Goal: Task Accomplishment & Management: Manage account settings

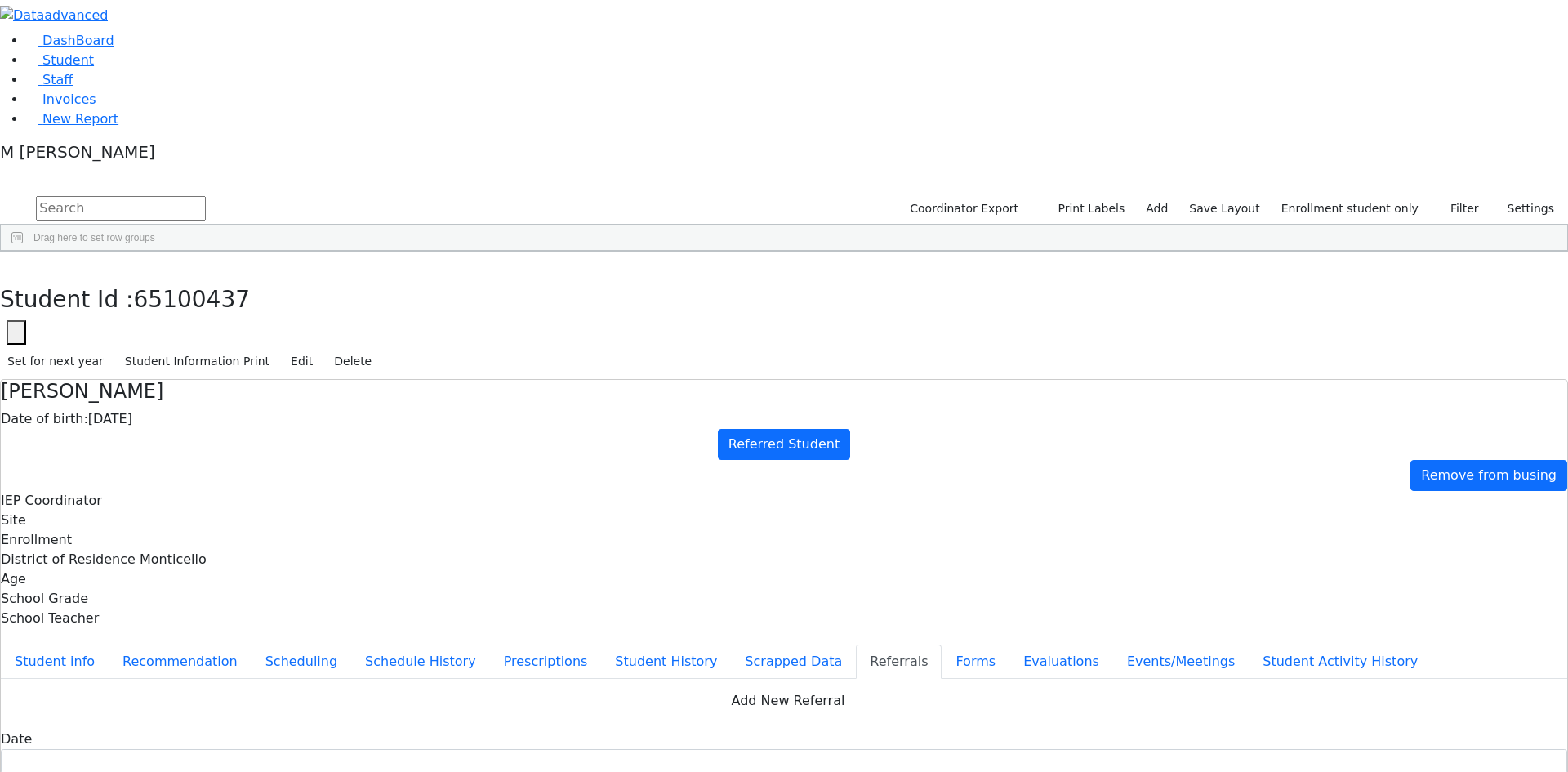
scroll to position [259, 0]
click at [7, 265] on use "button" at bounding box center [7, 265] width 0 height 0
click at [74, 67] on link "Student" at bounding box center [59, 60] width 67 height 16
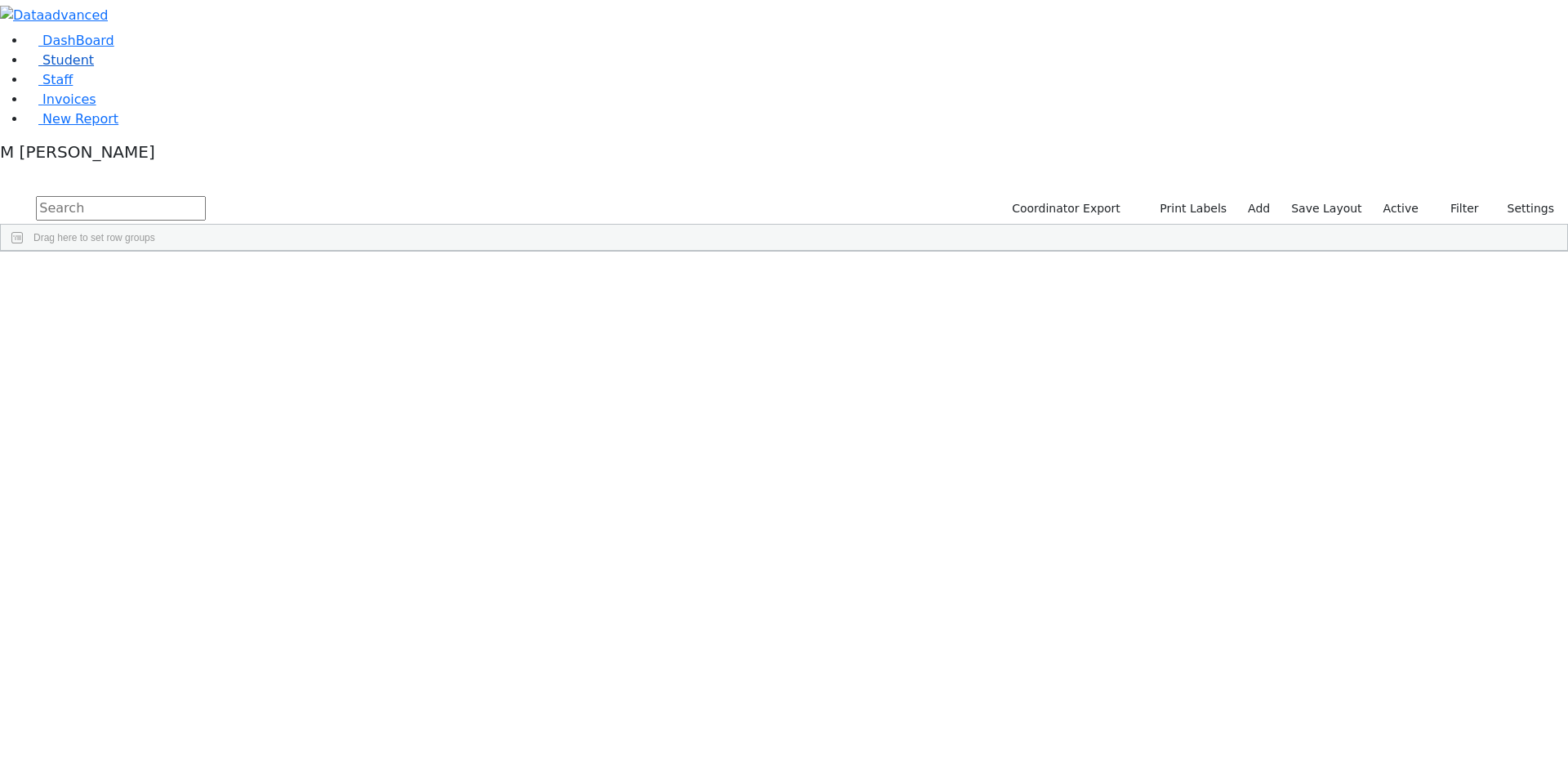
click at [94, 67] on link "Student" at bounding box center [59, 60] width 67 height 16
click at [206, 196] on input "text" at bounding box center [121, 208] width 170 height 25
type input "gitt"
click at [243, 415] on div "Gitty" at bounding box center [203, 426] width 78 height 23
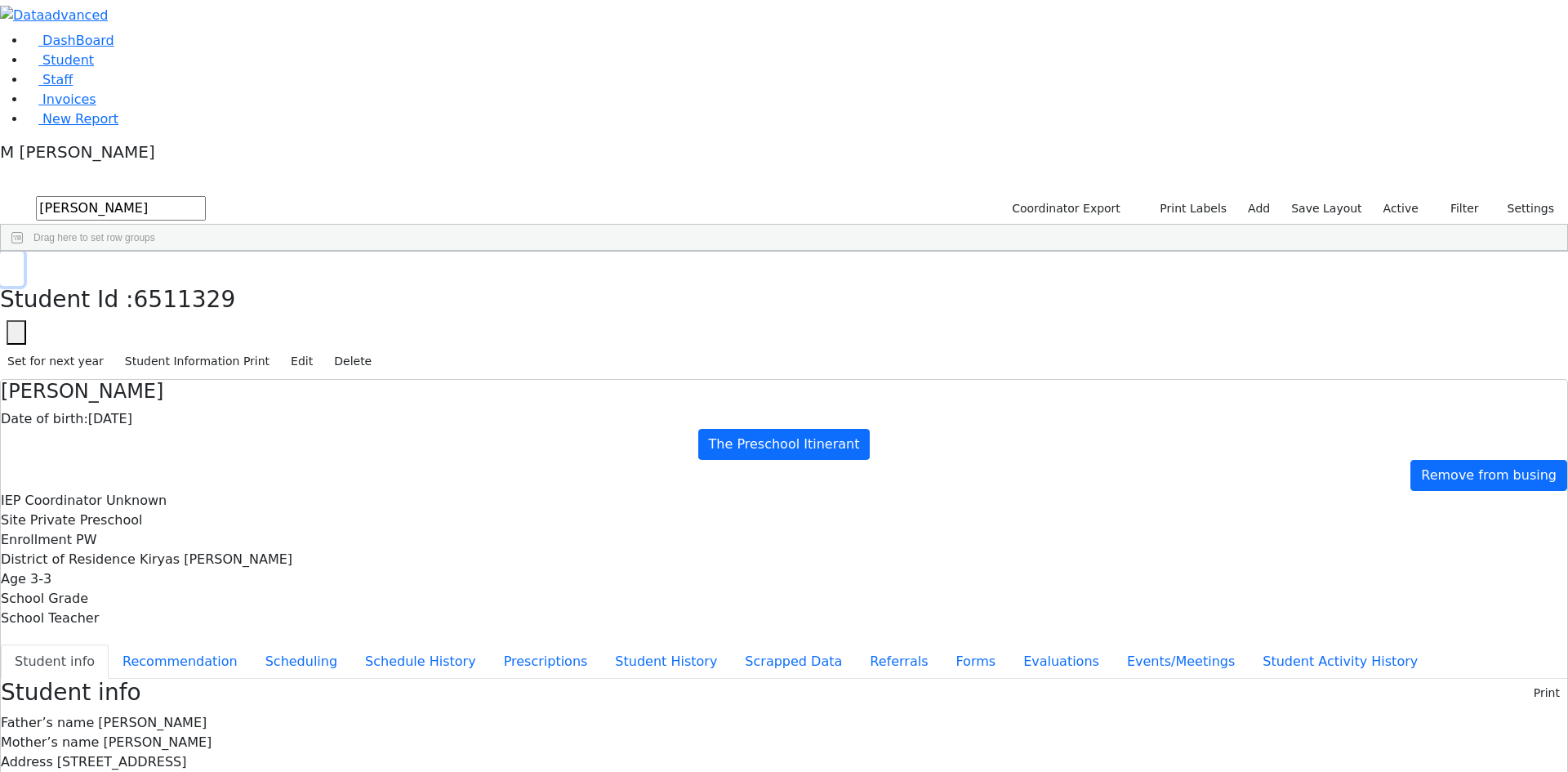
click at [16, 265] on icon "button" at bounding box center [12, 269] width 9 height 10
click at [94, 67] on link "Student" at bounding box center [59, 60] width 67 height 16
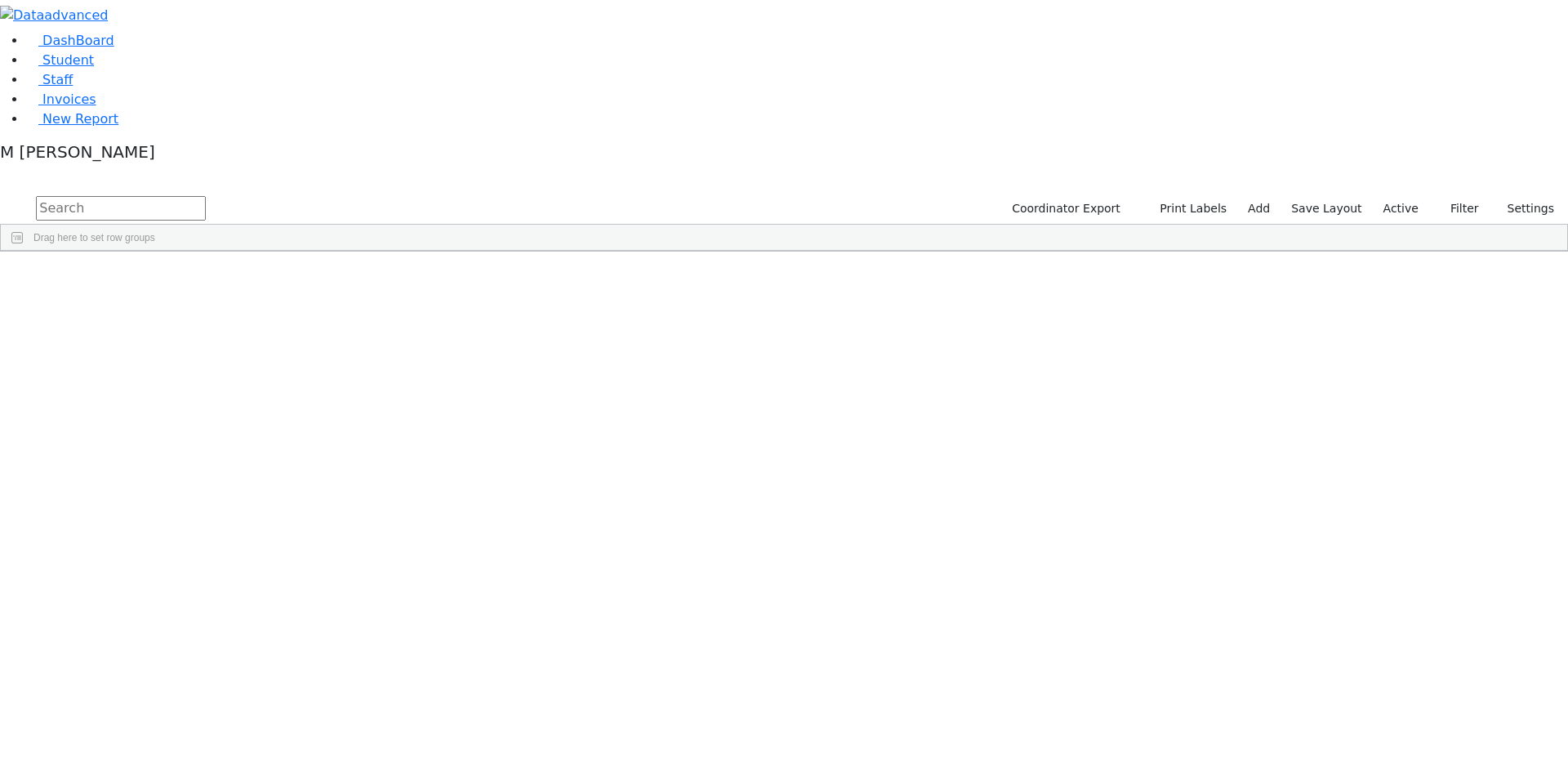
click at [206, 196] on input "text" at bounding box center [121, 208] width 170 height 25
click at [243, 330] on div "[PERSON_NAME]" at bounding box center [203, 341] width 78 height 23
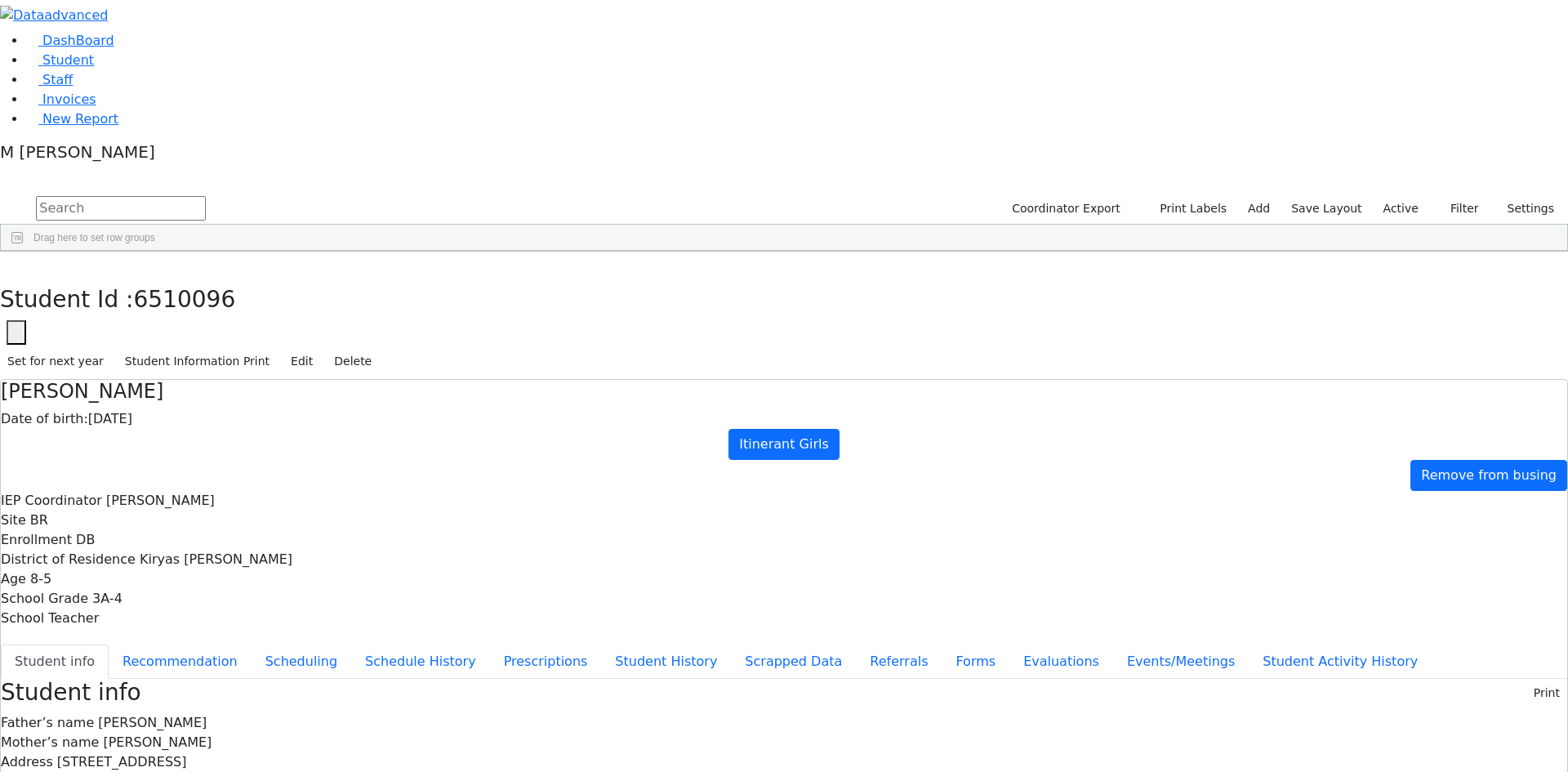
scroll to position [20, 0]
click at [24, 252] on button "button" at bounding box center [12, 269] width 24 height 35
click at [65, 67] on link "Student" at bounding box center [59, 60] width 67 height 16
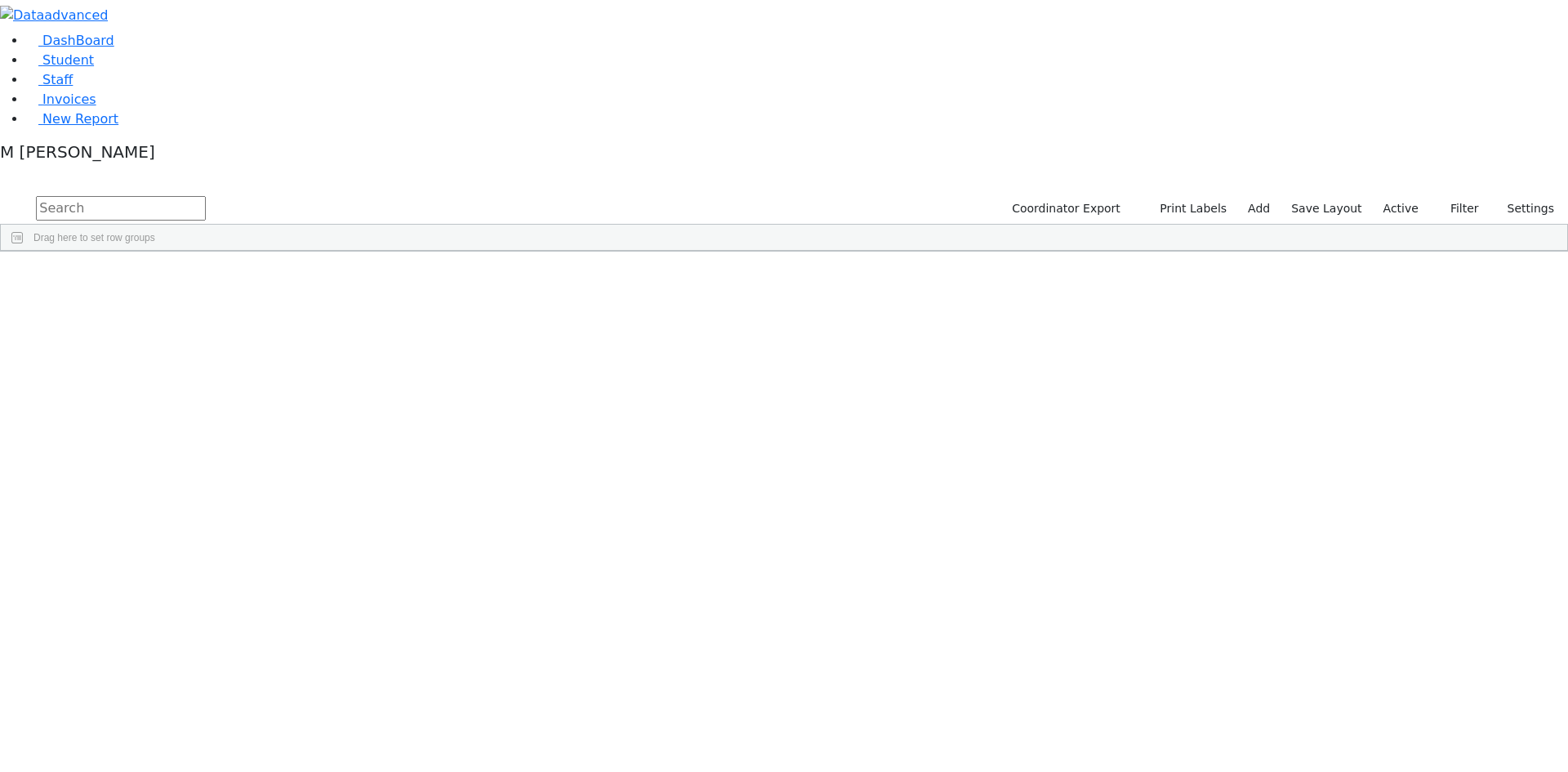
click at [1396, 193] on div "Coordinator Export Print Labels Add Save Layout Active Filter All Active Inacti…" at bounding box center [1281, 208] width 573 height 31
click at [1392, 196] on label "Active" at bounding box center [1401, 208] width 50 height 26
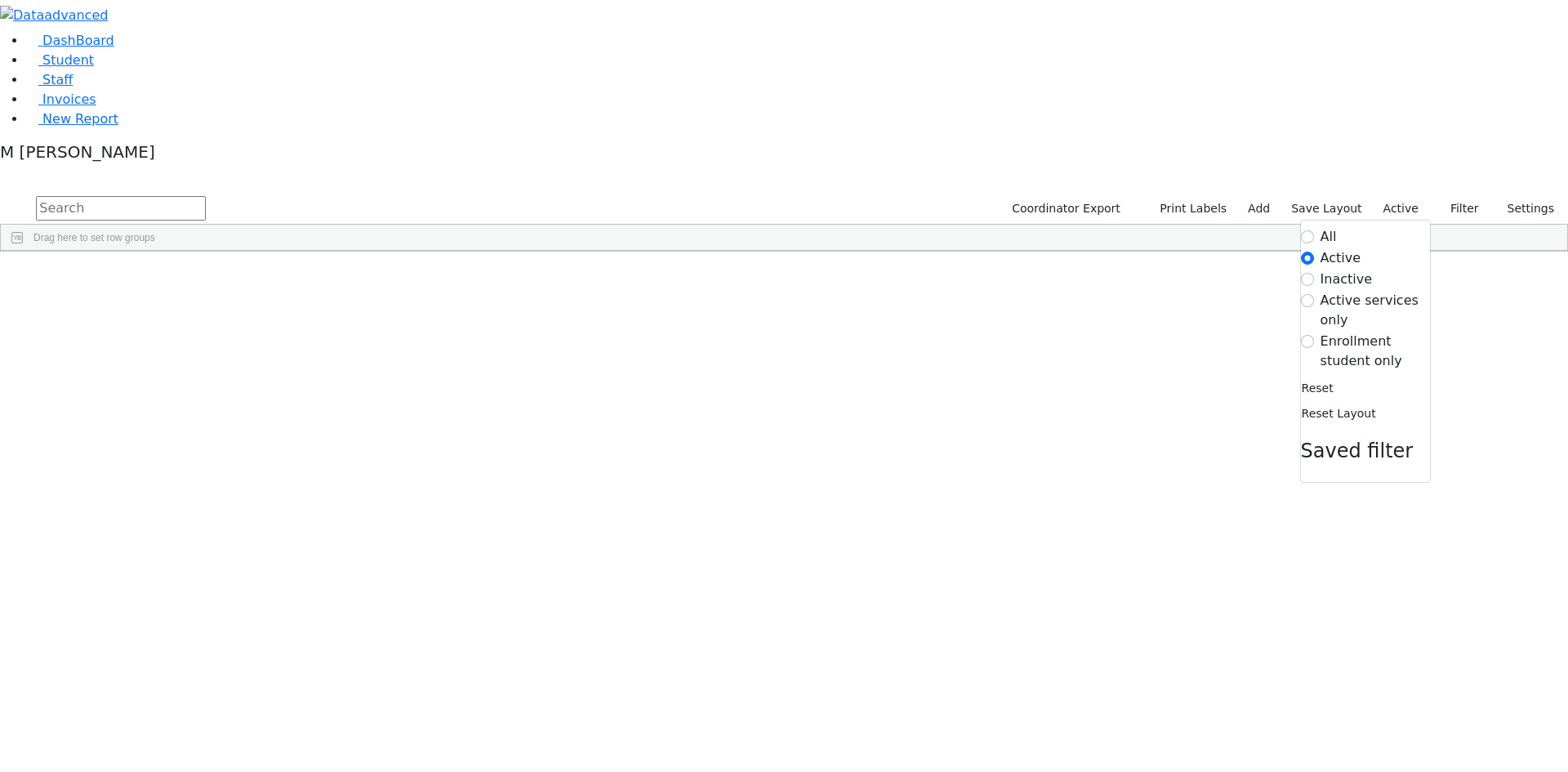
click at [1328, 331] on label "Enrollment student only" at bounding box center [1375, 351] width 110 height 39
click at [1314, 335] on input "Enrollment student only" at bounding box center [1307, 341] width 13 height 13
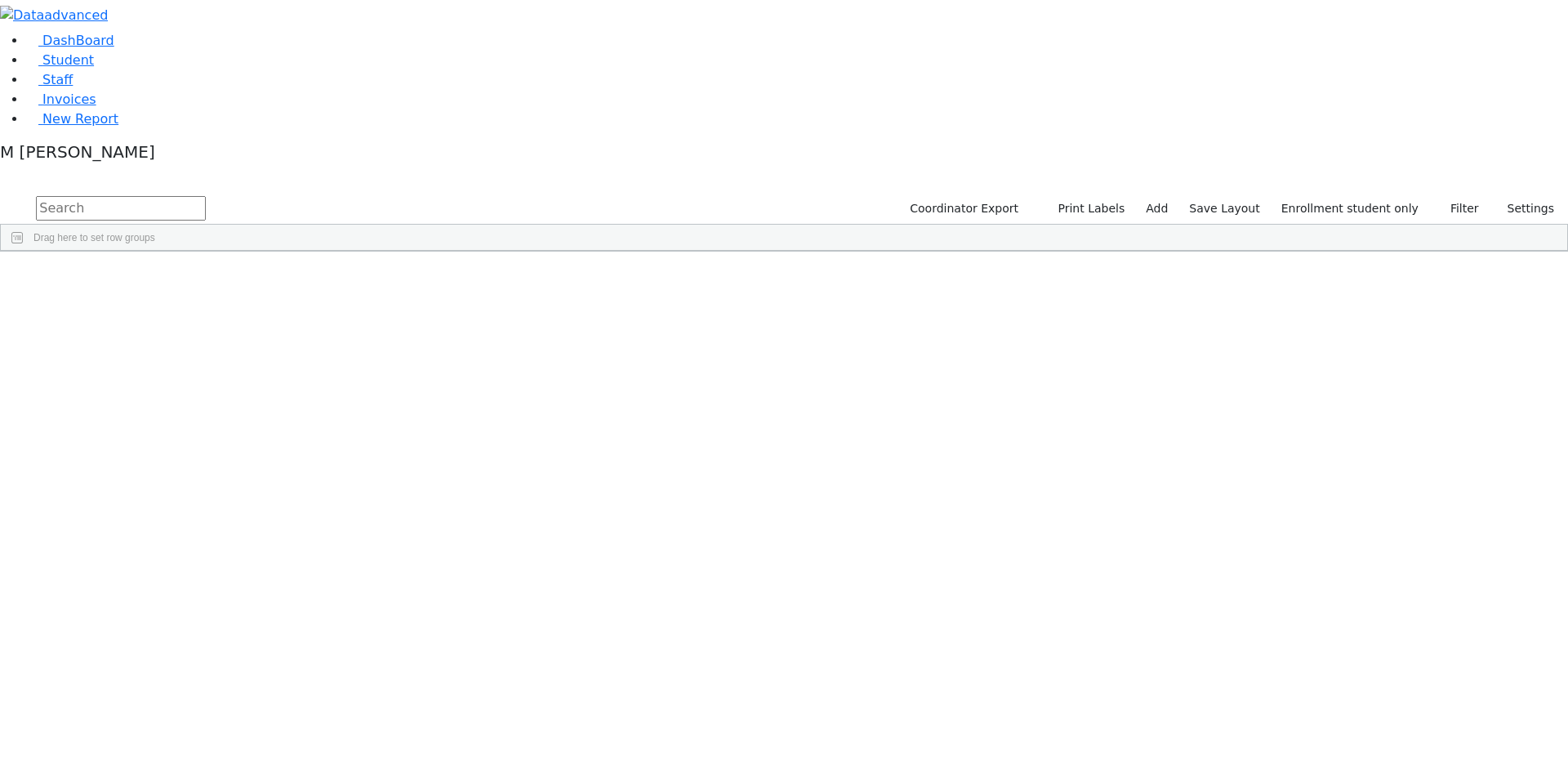
click at [1306, 196] on label "Enrollment student only" at bounding box center [1349, 208] width 151 height 26
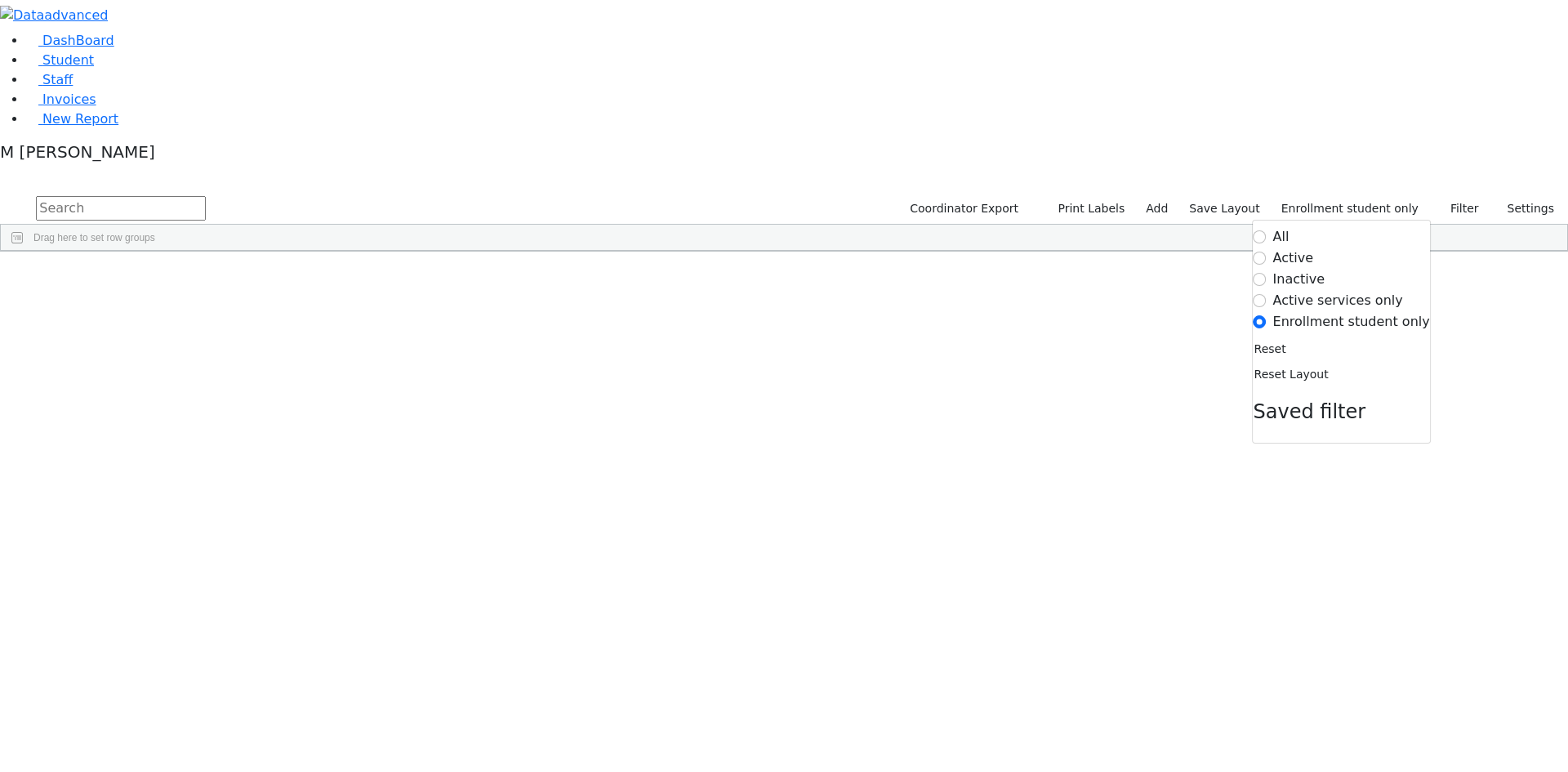
scroll to position [259, 0]
click at [243, 636] on div "Esty" at bounding box center [203, 648] width 78 height 23
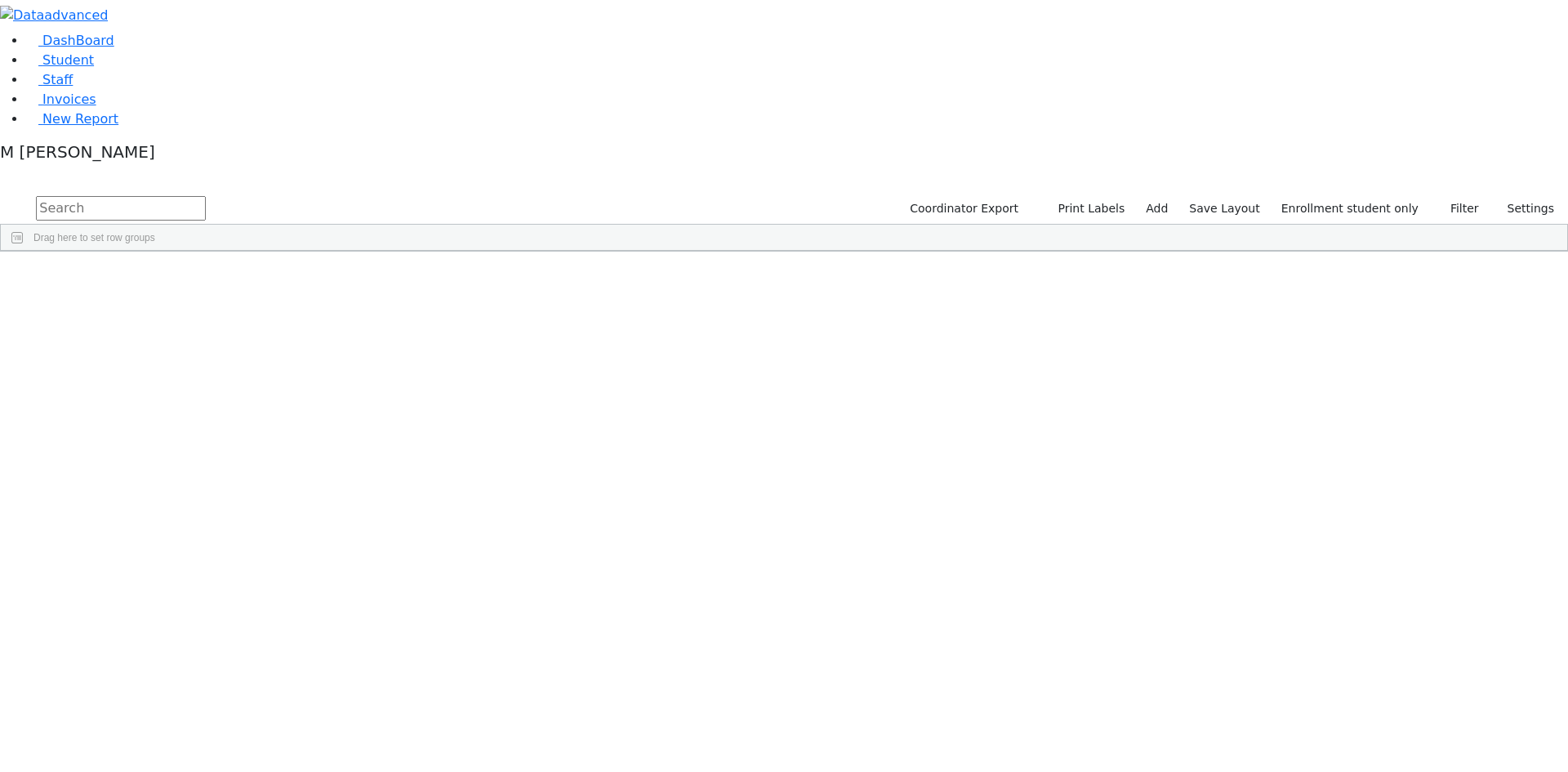
click at [243, 522] on div "Etty" at bounding box center [203, 534] width 78 height 23
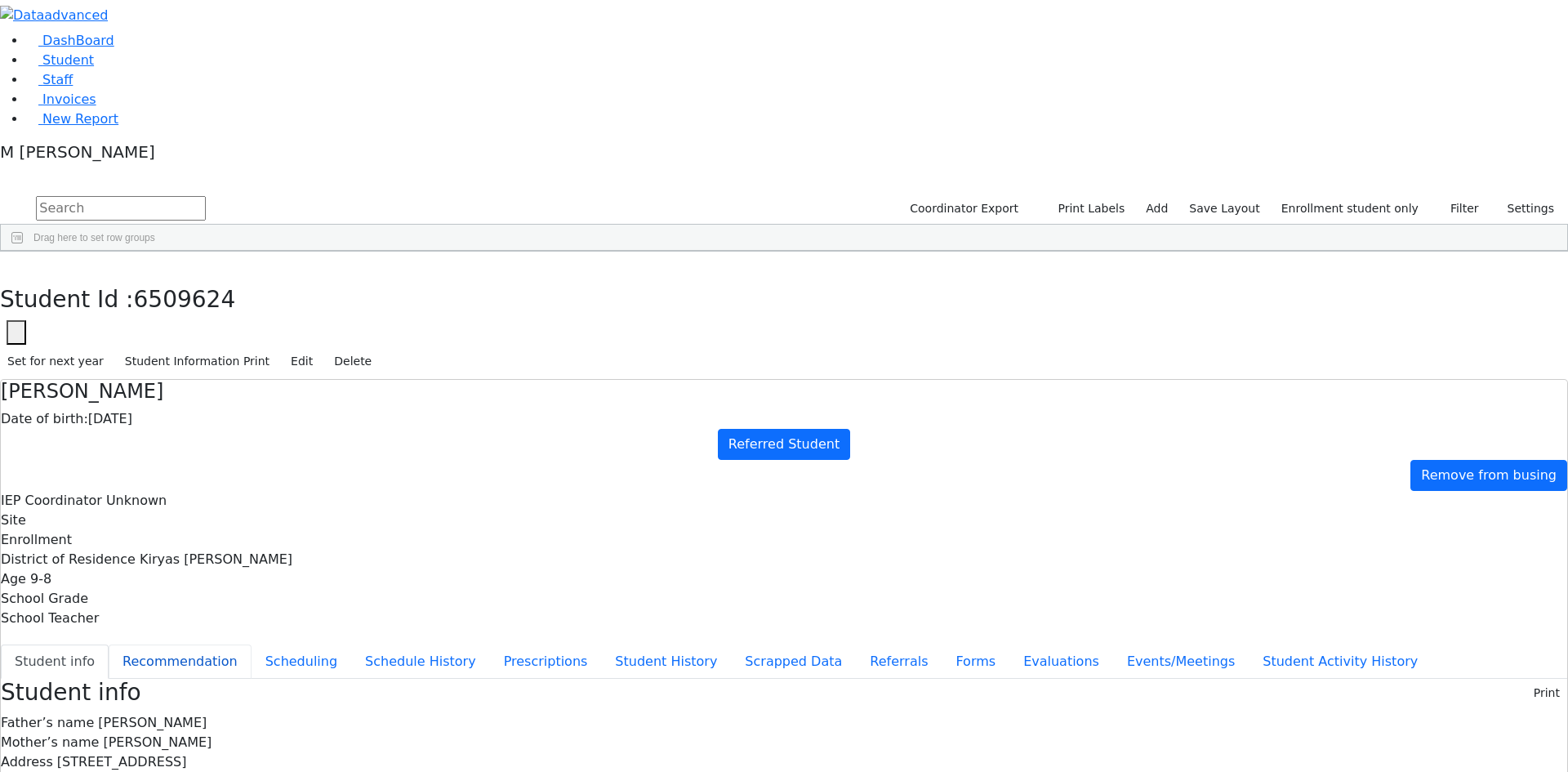
click at [252, 644] on button "Recommendation" at bounding box center [180, 661] width 143 height 35
checkbox input "true"
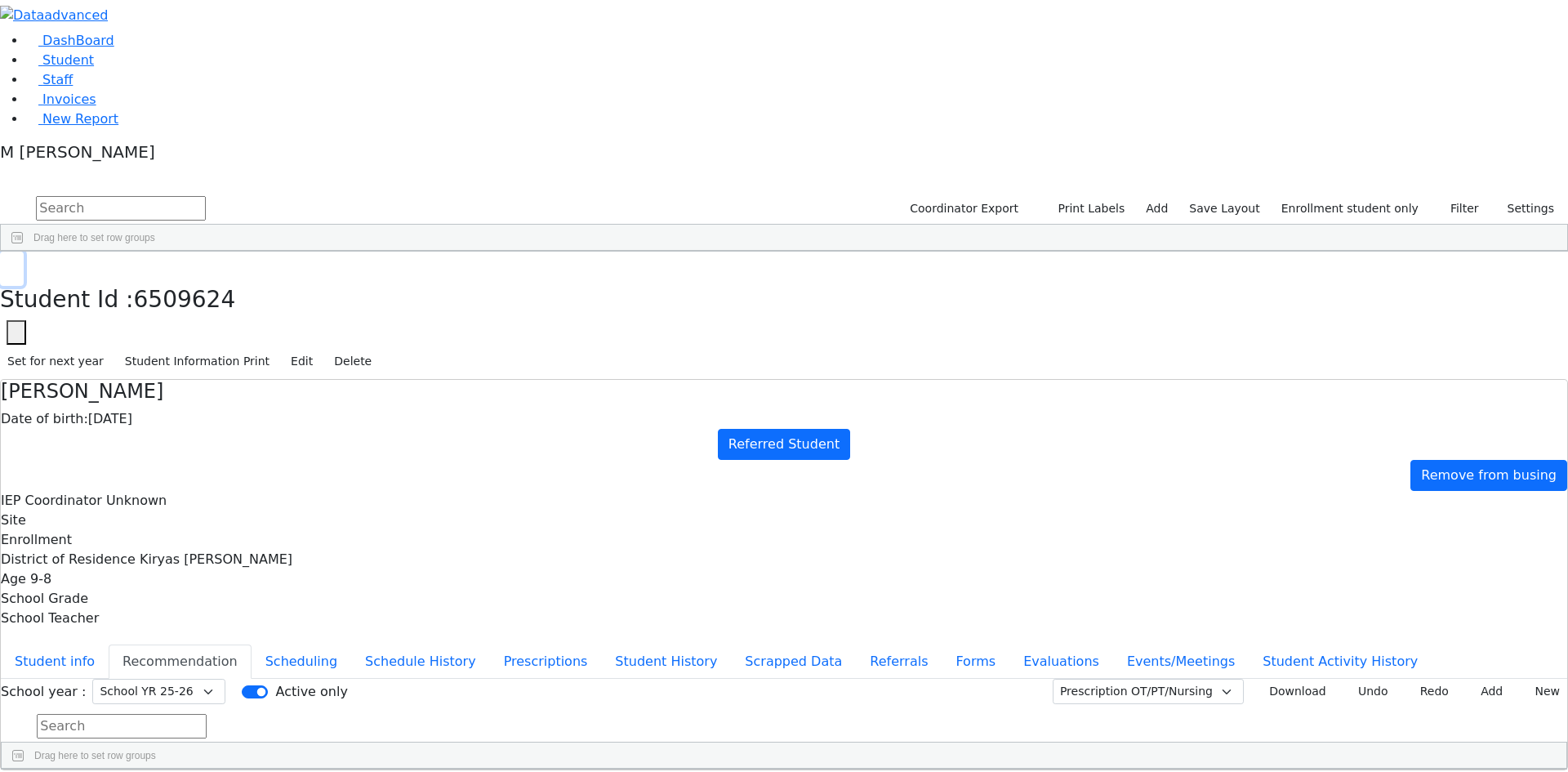
click at [16, 265] on icon "button" at bounding box center [12, 269] width 9 height 10
click at [164, 522] on div "Klein" at bounding box center [125, 534] width 78 height 23
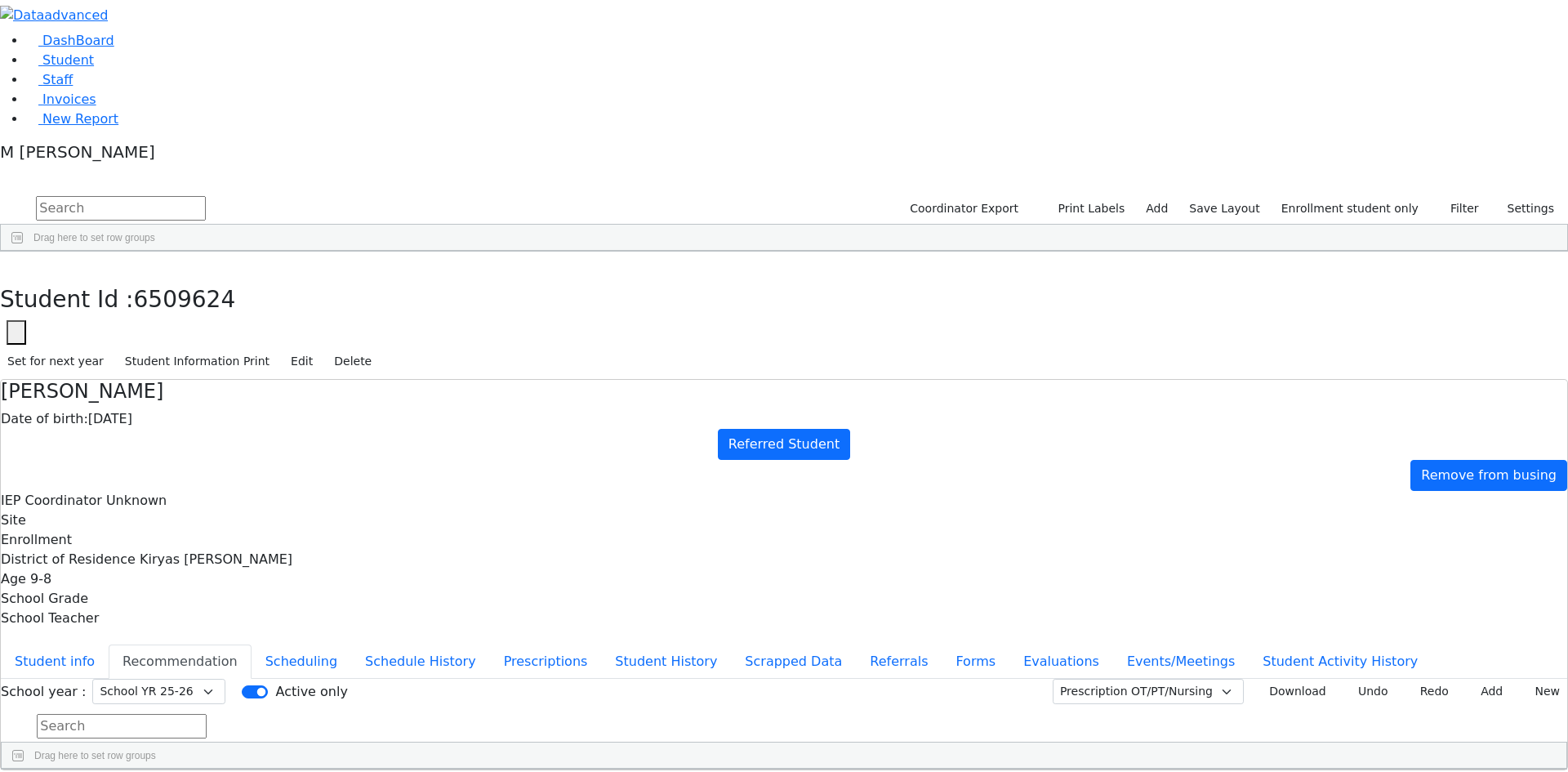
click at [1113, 644] on button "Events/Meetings" at bounding box center [1180, 661] width 136 height 35
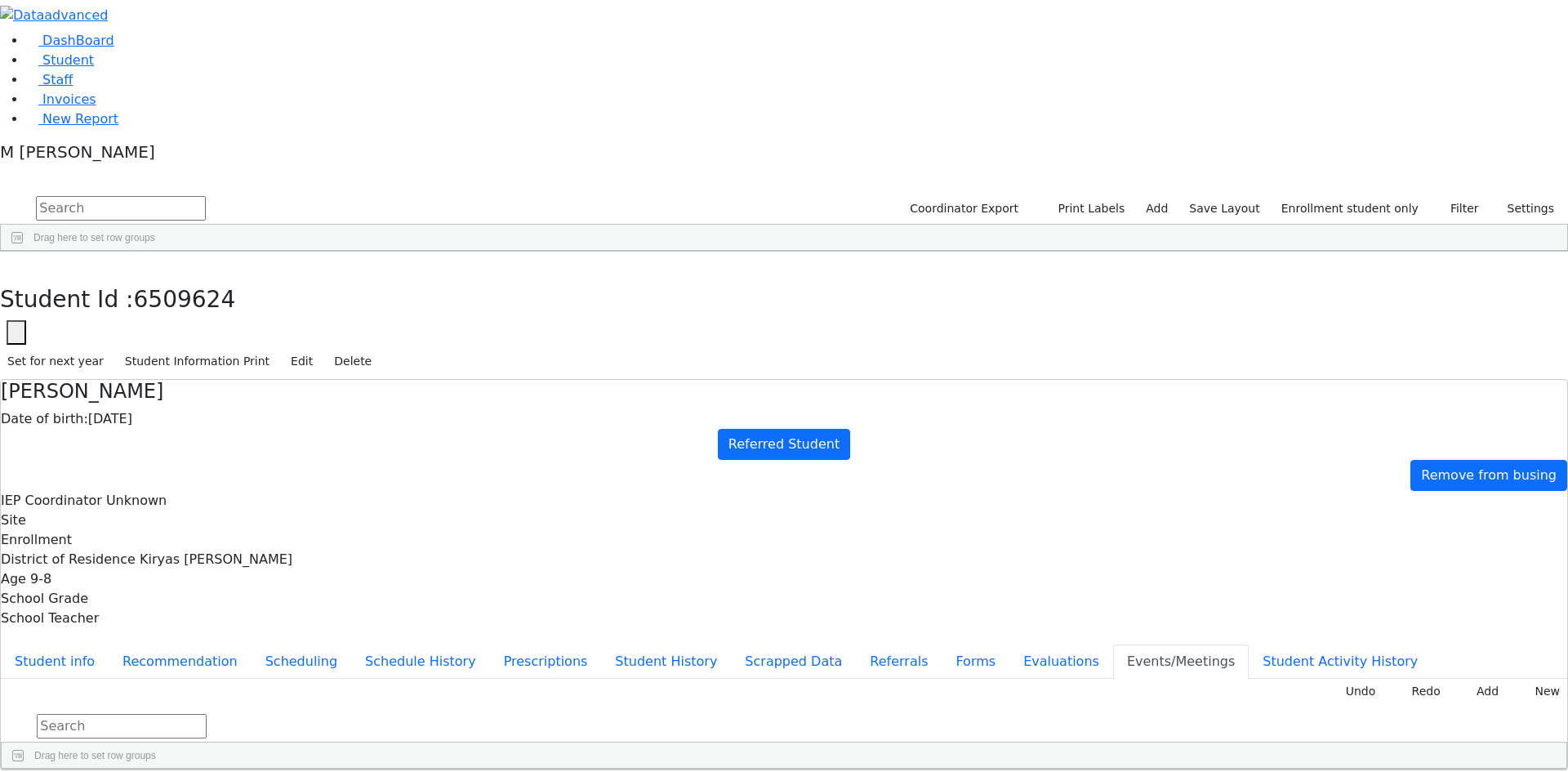
click at [109, 644] on button "Student info" at bounding box center [55, 661] width 108 height 35
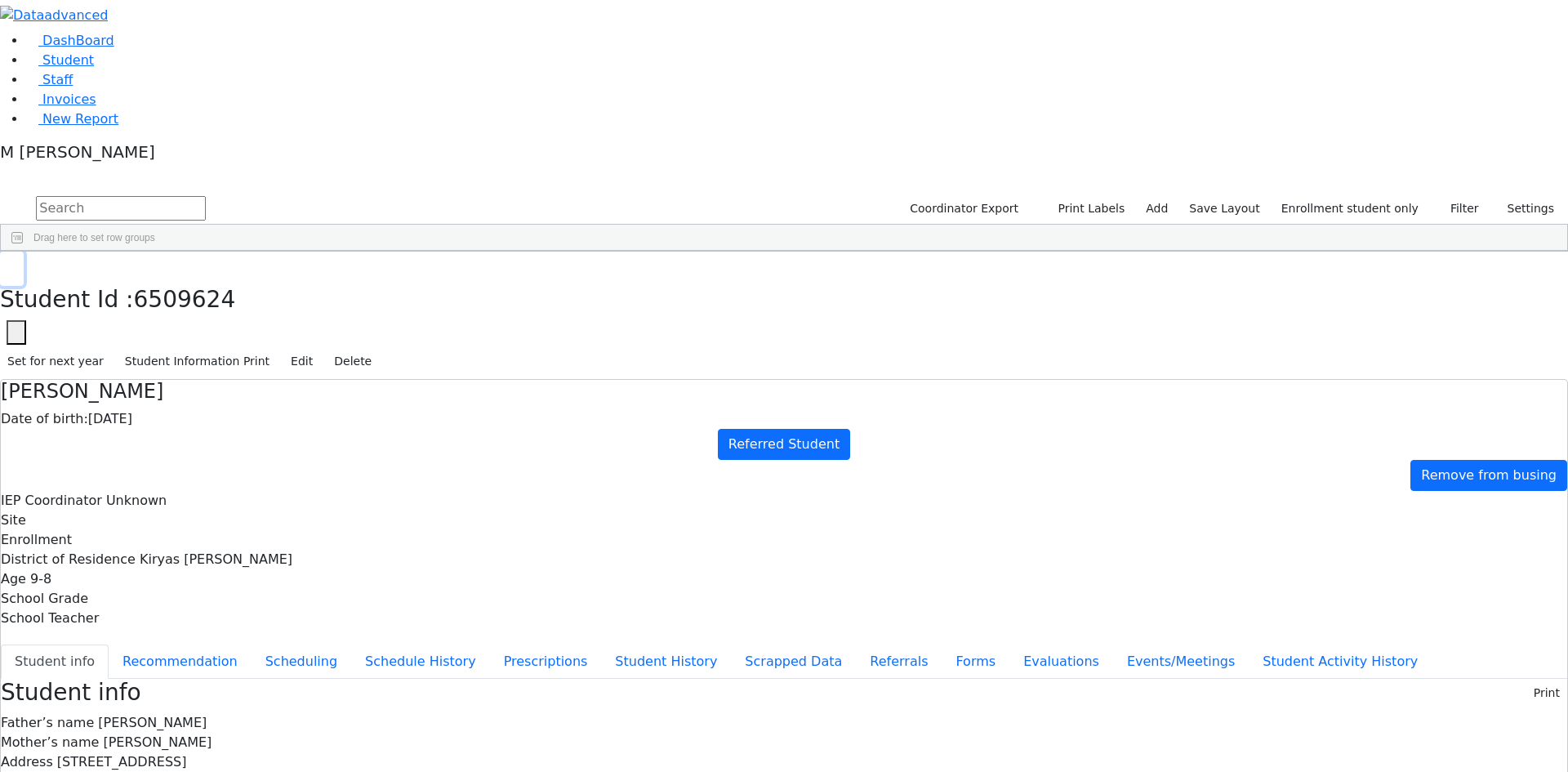
click at [24, 252] on button "button" at bounding box center [12, 269] width 24 height 35
click at [114, 48] on link "DashBoard" at bounding box center [70, 41] width 89 height 16
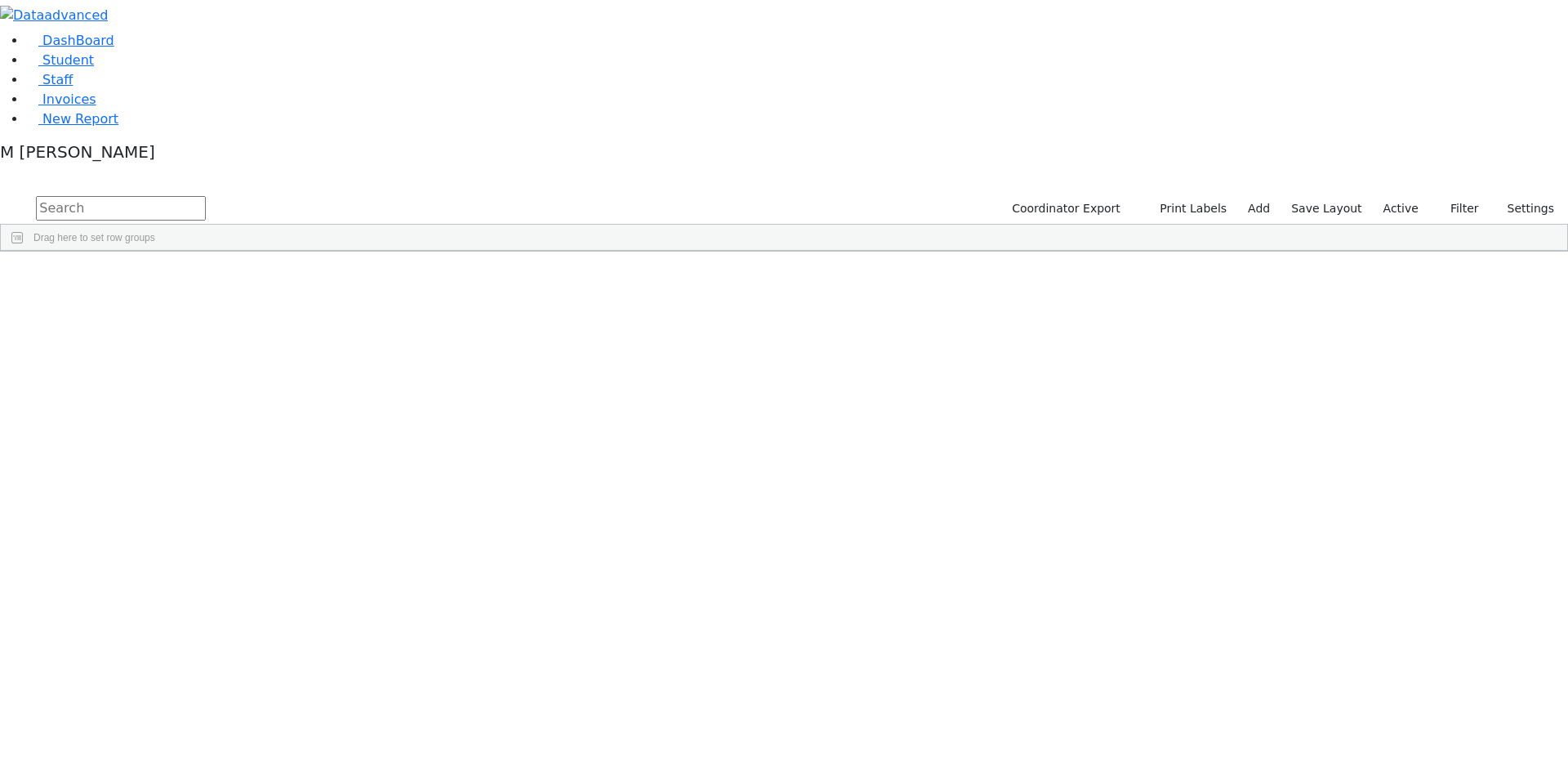
click at [206, 196] on input "text" at bounding box center [121, 208] width 170 height 25
type input "samuel"
click at [164, 347] on div "Horowitz" at bounding box center [125, 358] width 78 height 23
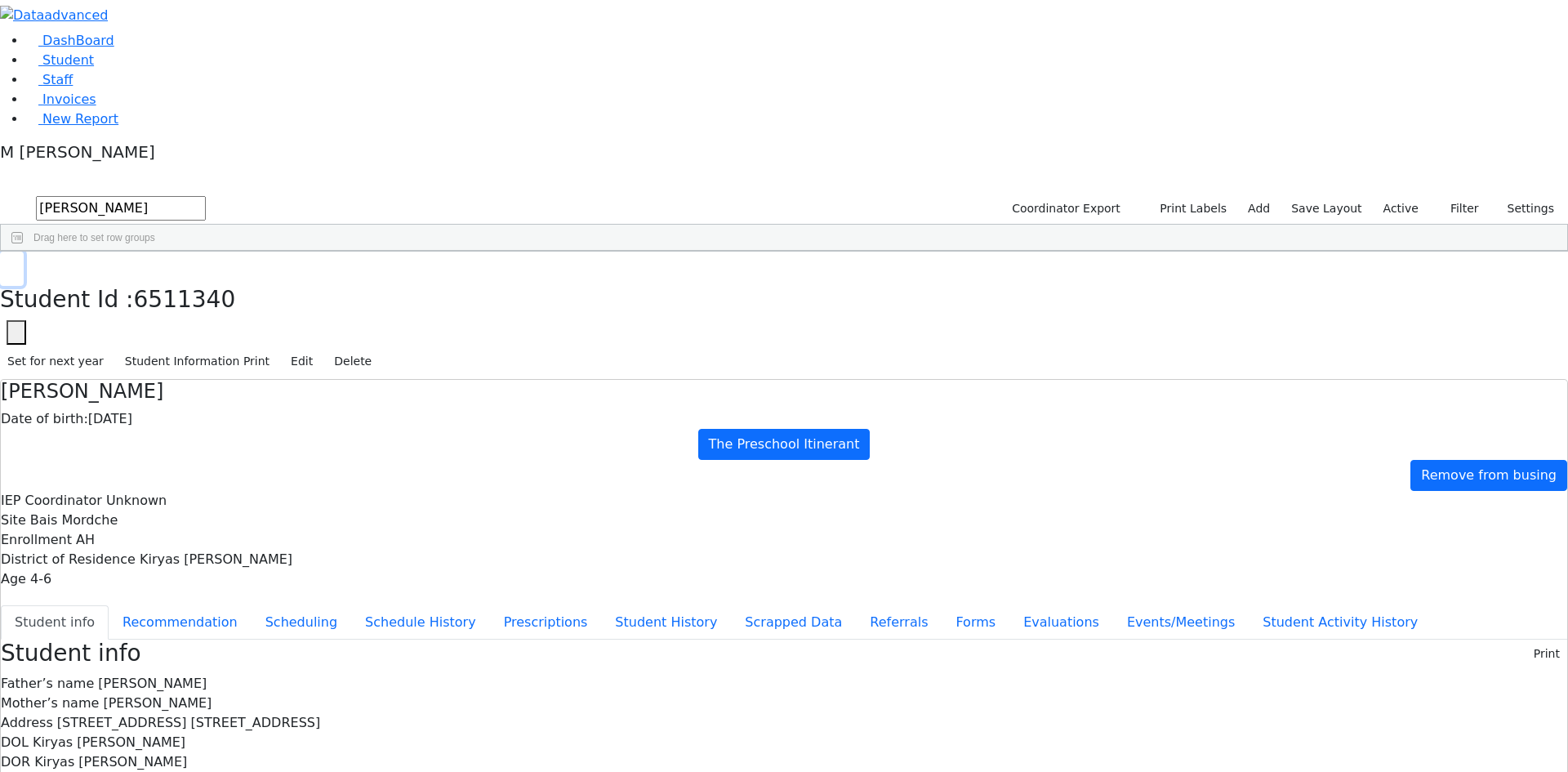
drag, startPoint x: 310, startPoint y: 19, endPoint x: 277, endPoint y: 35, distance: 36.7
click at [16, 265] on icon "button" at bounding box center [12, 269] width 9 height 10
click at [94, 67] on link "Student" at bounding box center [59, 60] width 67 height 16
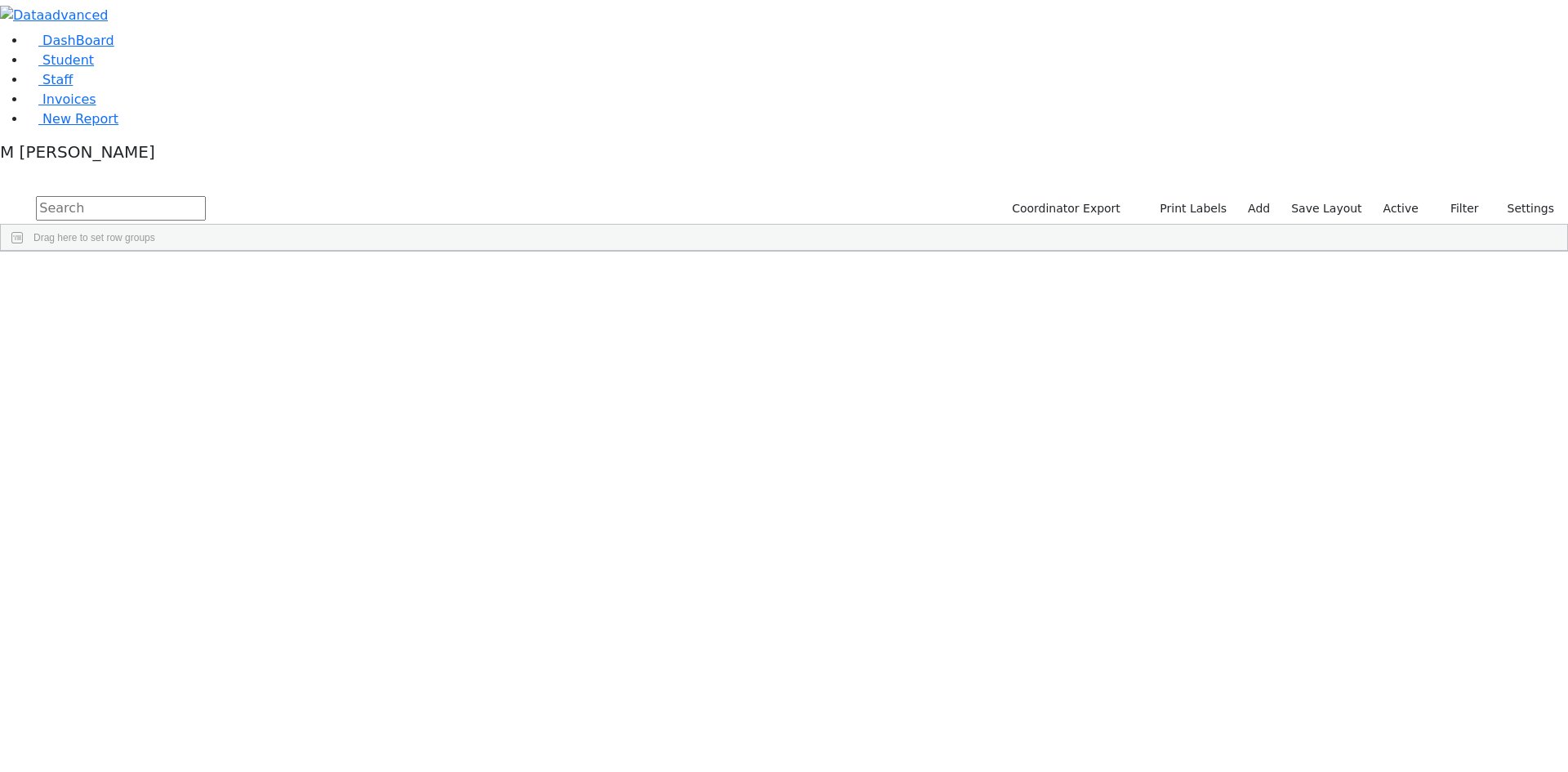
click at [1383, 193] on div "Coordinator Export Print Labels Add Save Layout Active Filter All Active Inacti…" at bounding box center [1281, 208] width 573 height 31
click at [1390, 193] on div "Coordinator Export Print Labels Add Save Layout Active Filter All Active Inacti…" at bounding box center [1281, 208] width 573 height 31
click at [1393, 196] on label "Active" at bounding box center [1401, 208] width 50 height 26
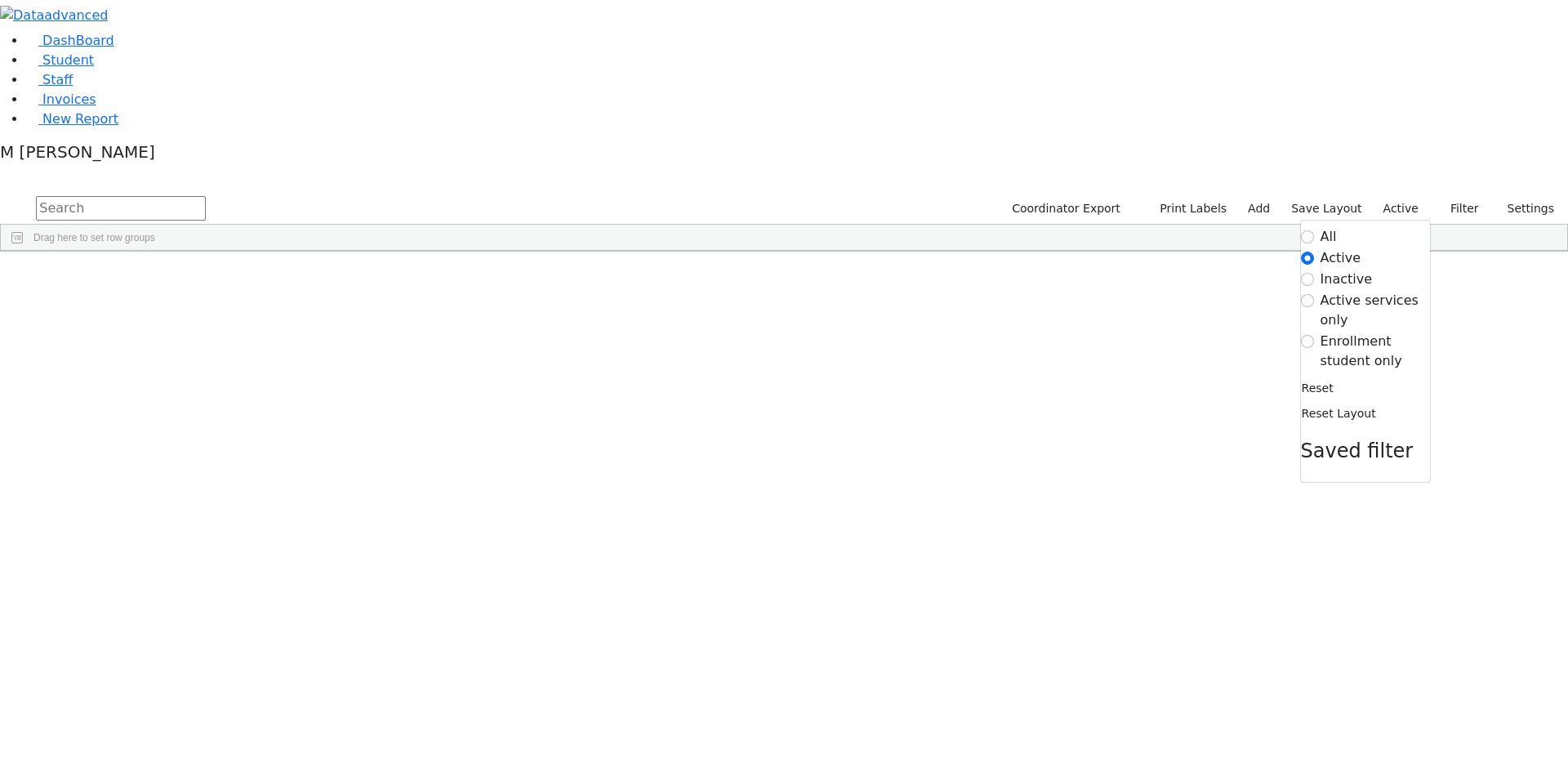
click at [1381, 331] on label "Enrollment student only" at bounding box center [1375, 351] width 110 height 39
click at [1314, 335] on input "Enrollment student only" at bounding box center [1307, 341] width 13 height 13
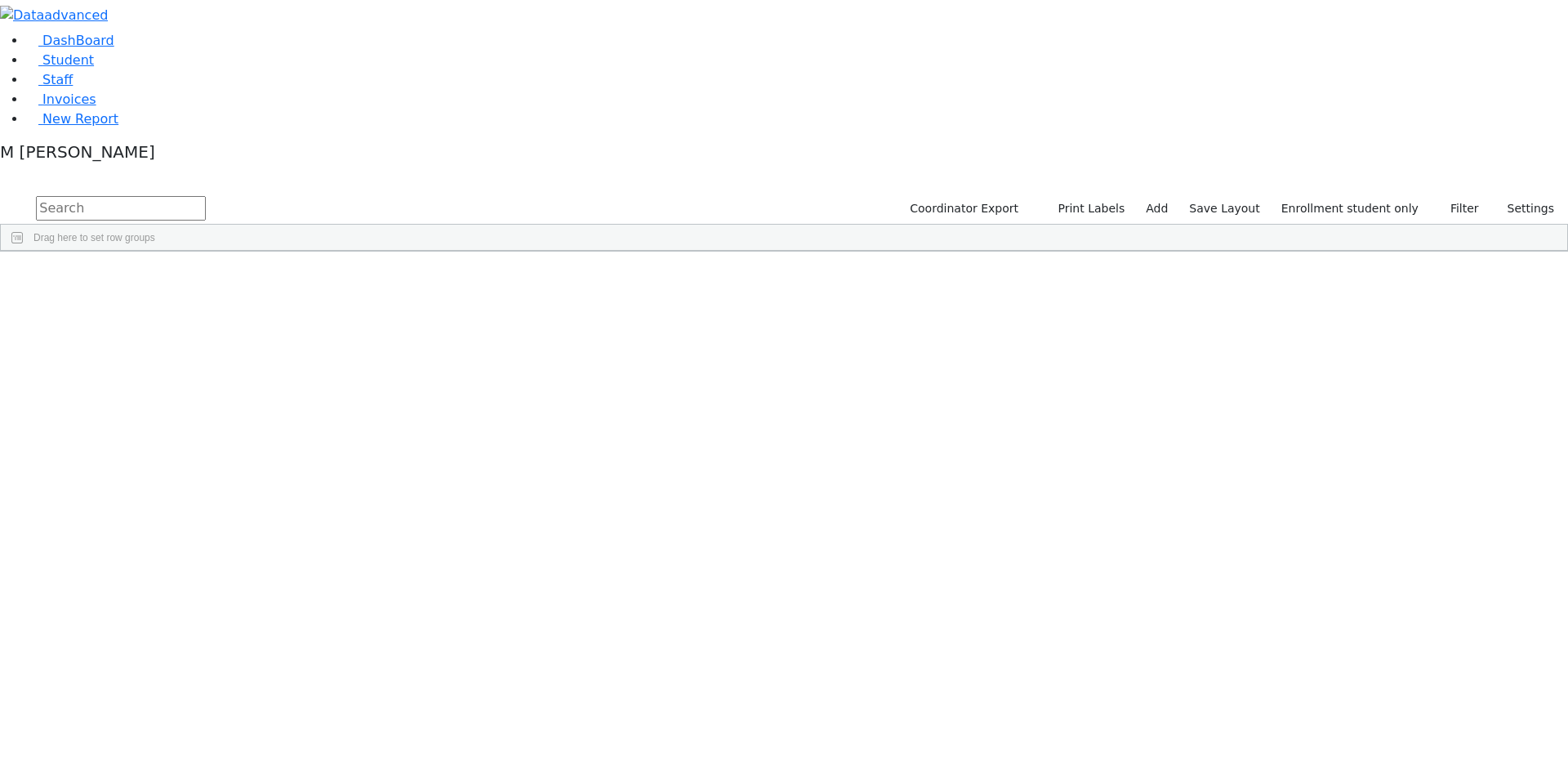
scroll to position [177, 0]
click at [243, 673] on div "Fraidy" at bounding box center [203, 684] width 78 height 23
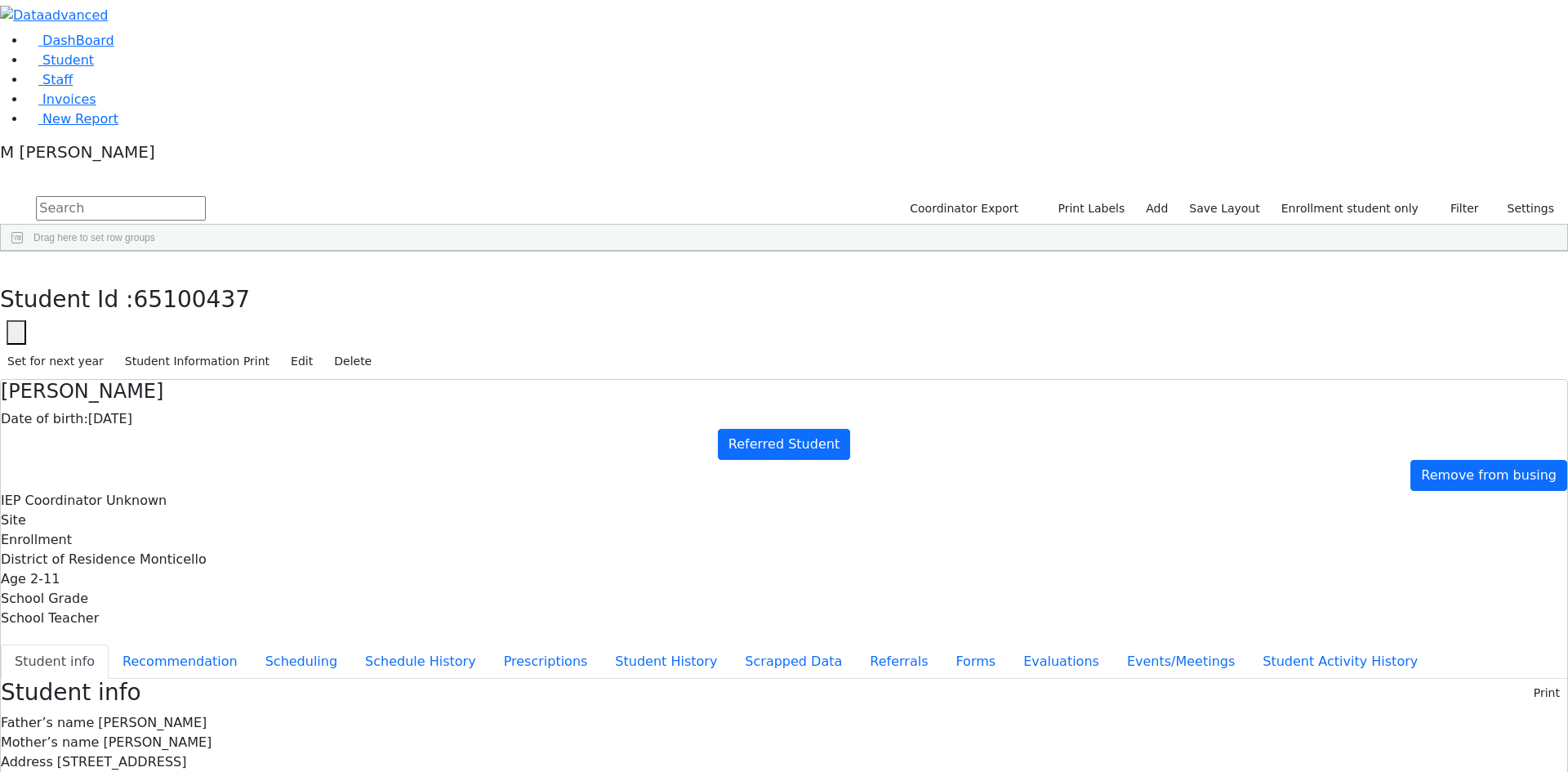
drag, startPoint x: 859, startPoint y: 644, endPoint x: 950, endPoint y: 643, distance: 91.0
copy span "[PHONE_NUMBER]"
drag, startPoint x: 857, startPoint y: 730, endPoint x: 950, endPoint y: 734, distance: 93.1
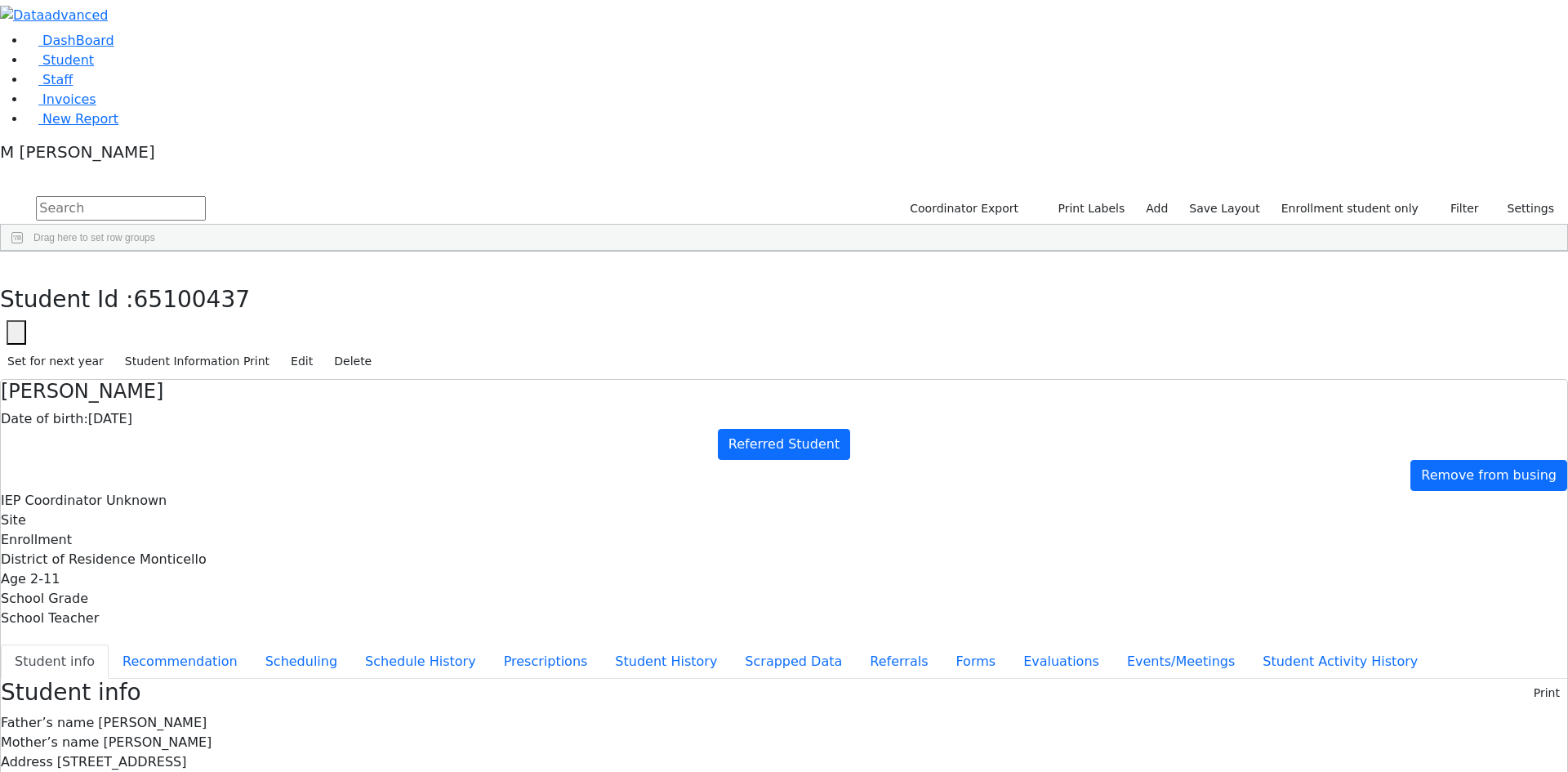
copy span "[PHONE_NUMBER]"
click at [26, 320] on button "button" at bounding box center [16, 332] width 19 height 25
drag, startPoint x: 433, startPoint y: 98, endPoint x: 516, endPoint y: 99, distance: 83.0
click at [192, 365] on input "65100437" at bounding box center [99, 380] width 184 height 31
paste input "1388"
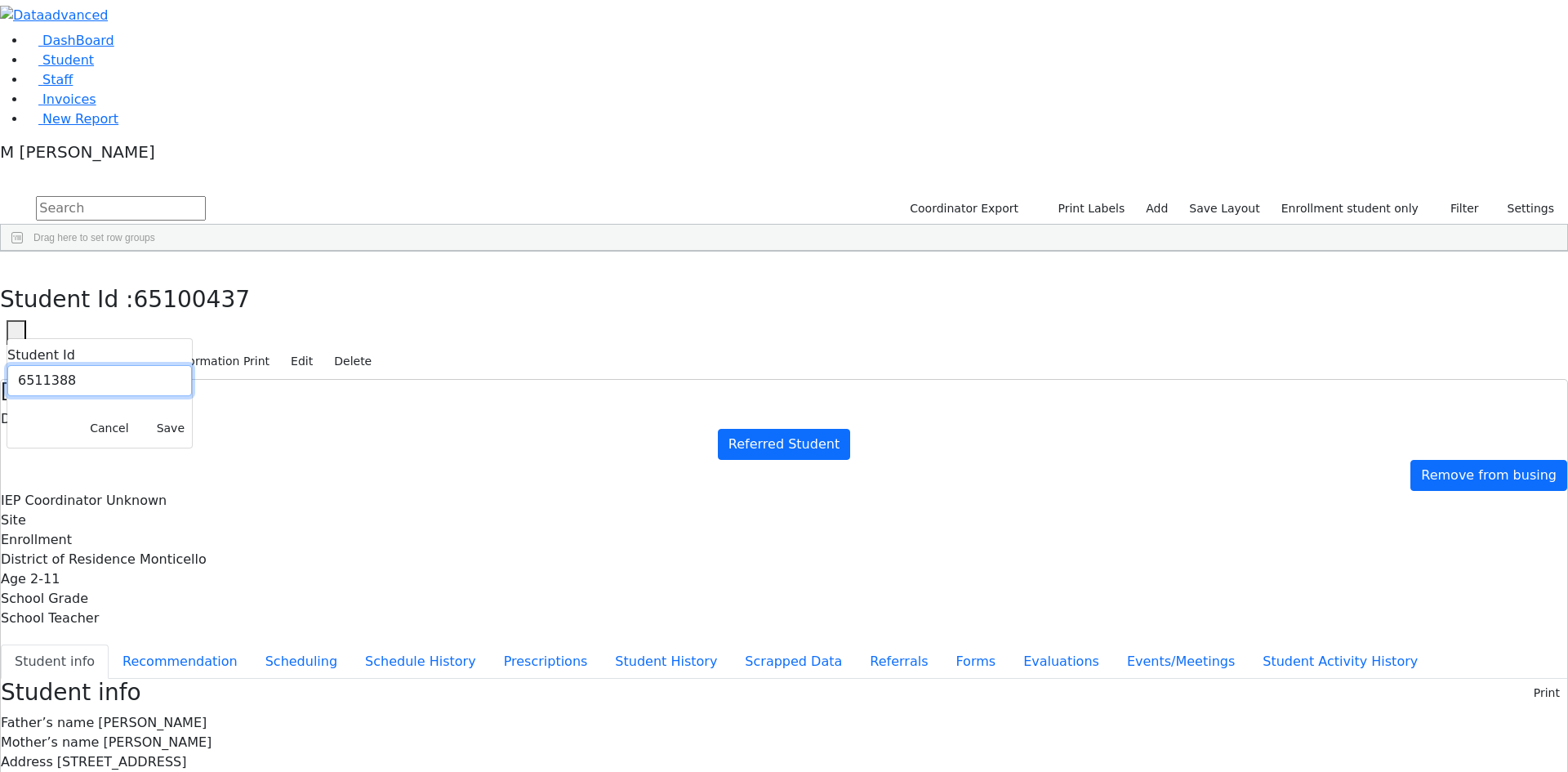
click at [192, 365] on input "6511388" at bounding box center [99, 380] width 184 height 31
type input "6511388"
click at [192, 416] on button "Save" at bounding box center [171, 428] width 43 height 26
click at [856, 644] on button "Referrals" at bounding box center [898, 661] width 86 height 35
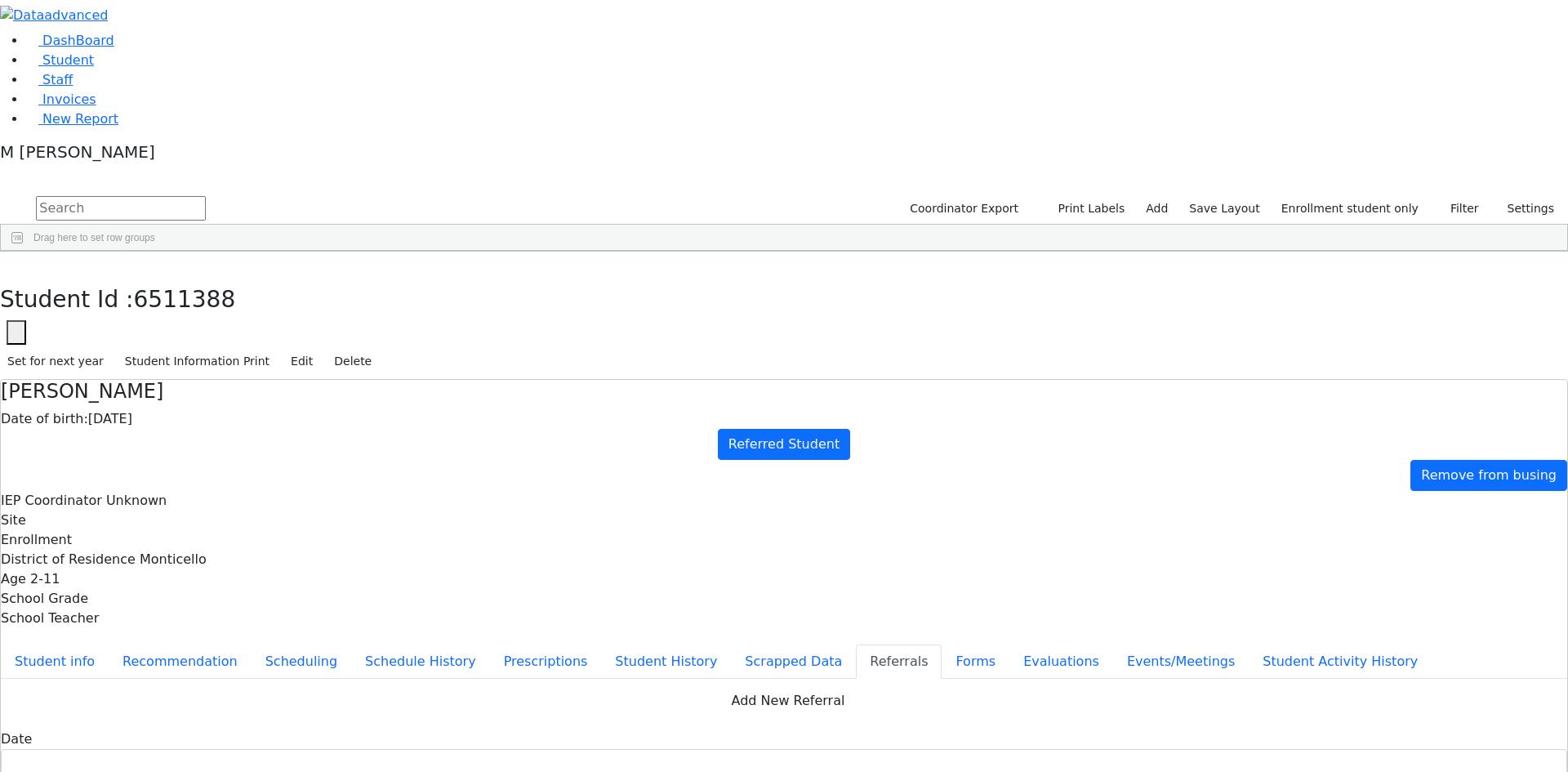
checkbox input "false"
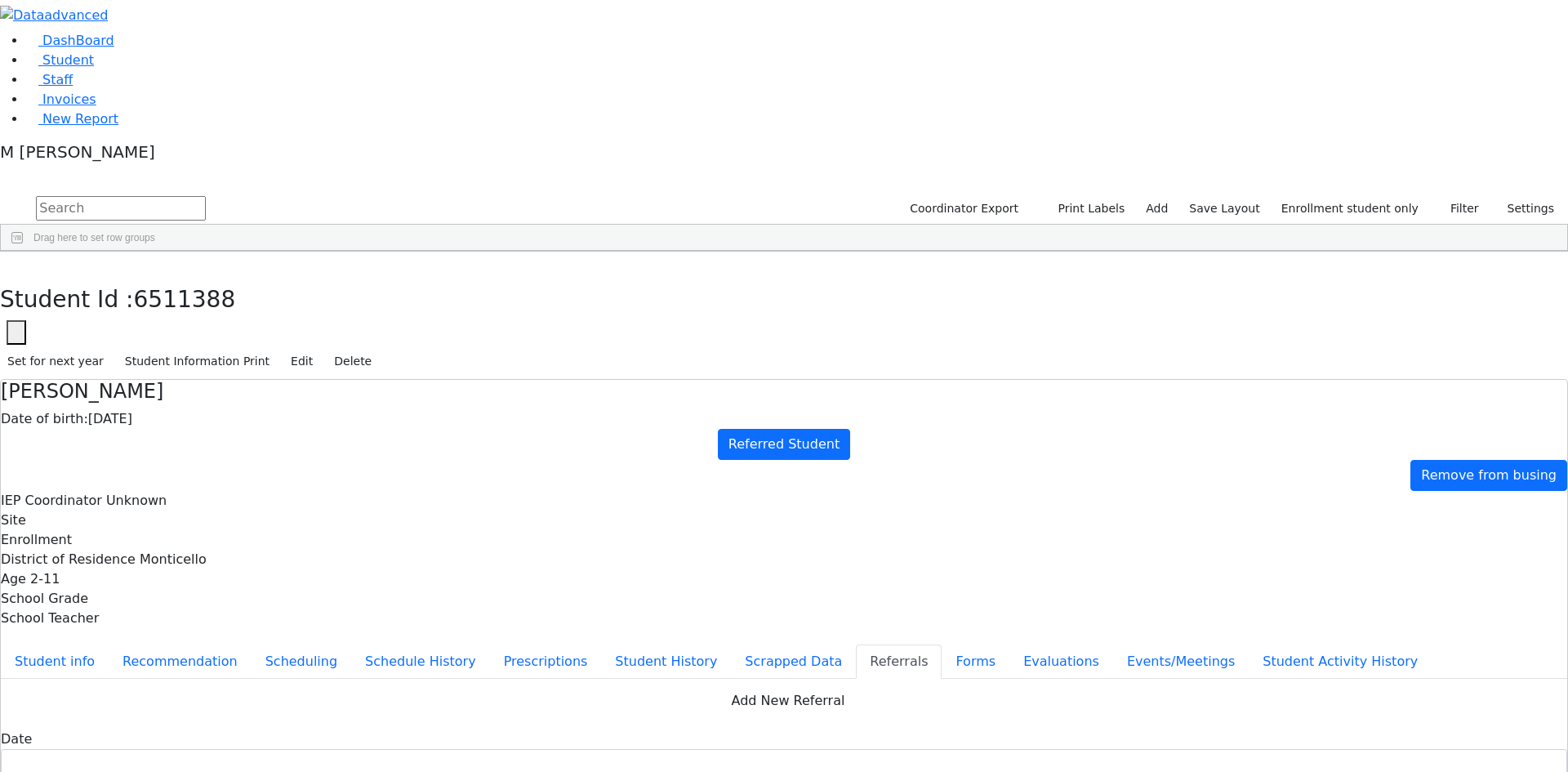
click at [1009, 644] on button "Evaluations" at bounding box center [1060, 661] width 104 height 35
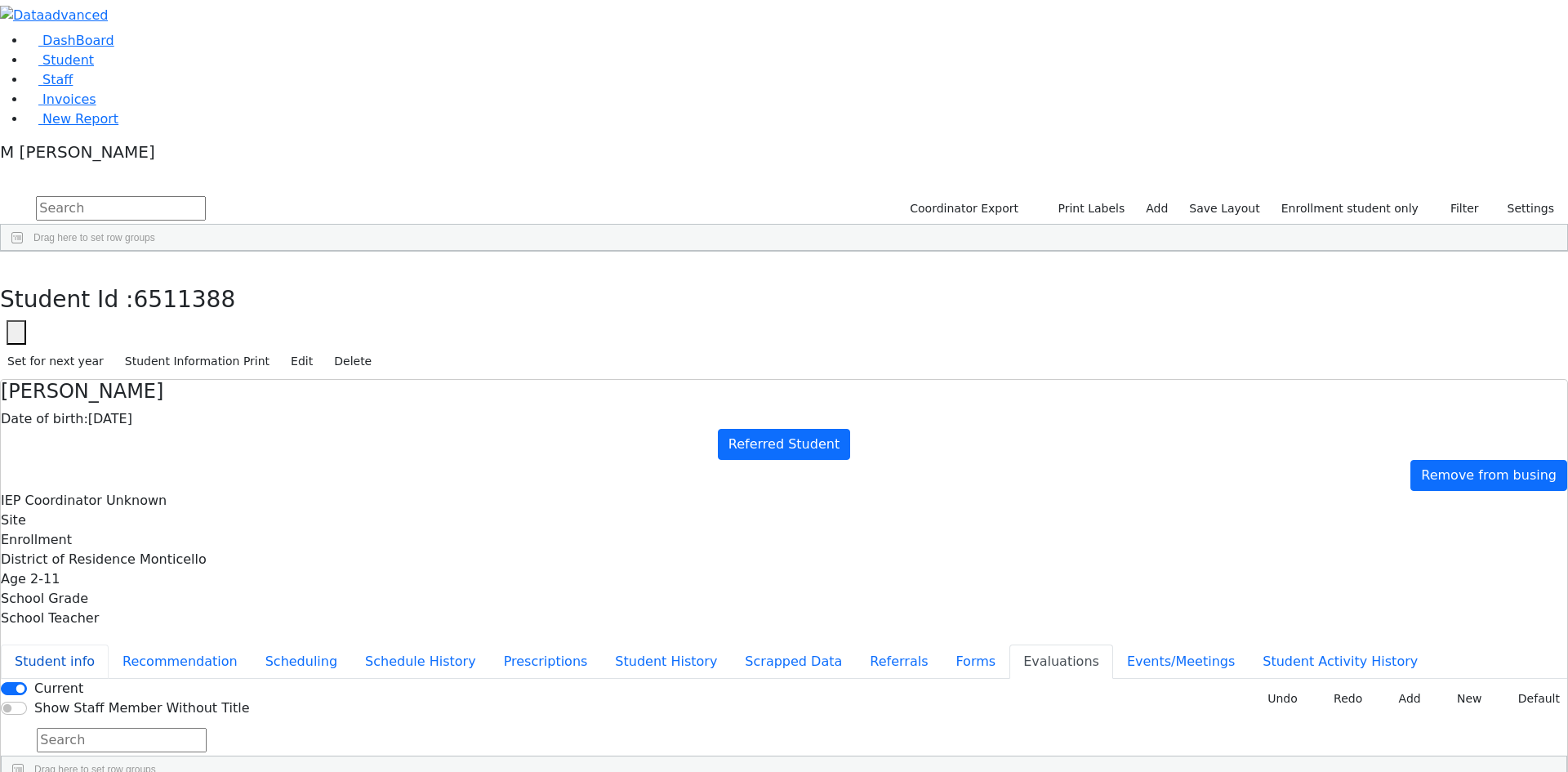
click at [109, 644] on button "Student info" at bounding box center [55, 661] width 108 height 35
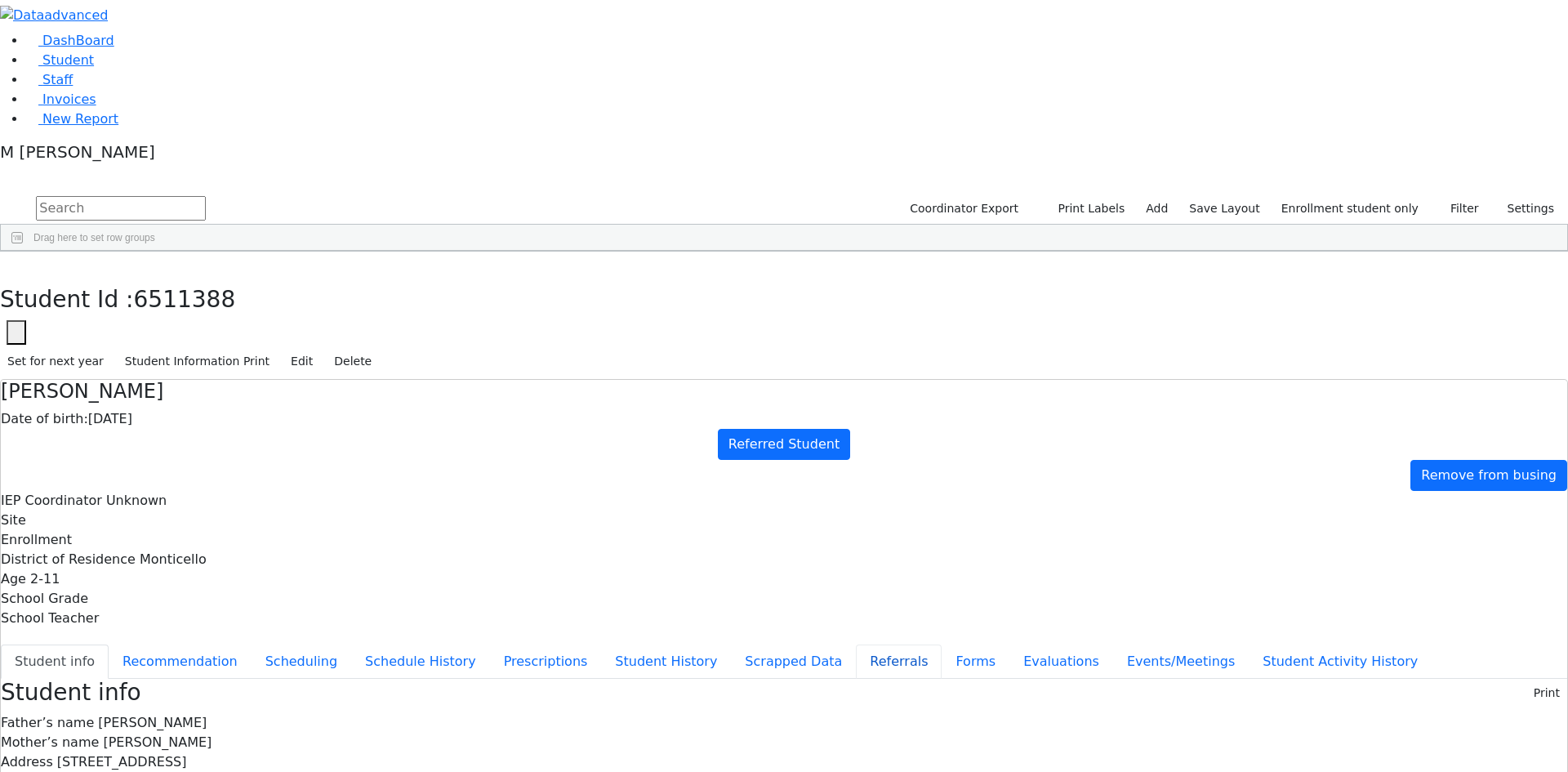
click at [856, 644] on button "Referrals" at bounding box center [898, 661] width 86 height 35
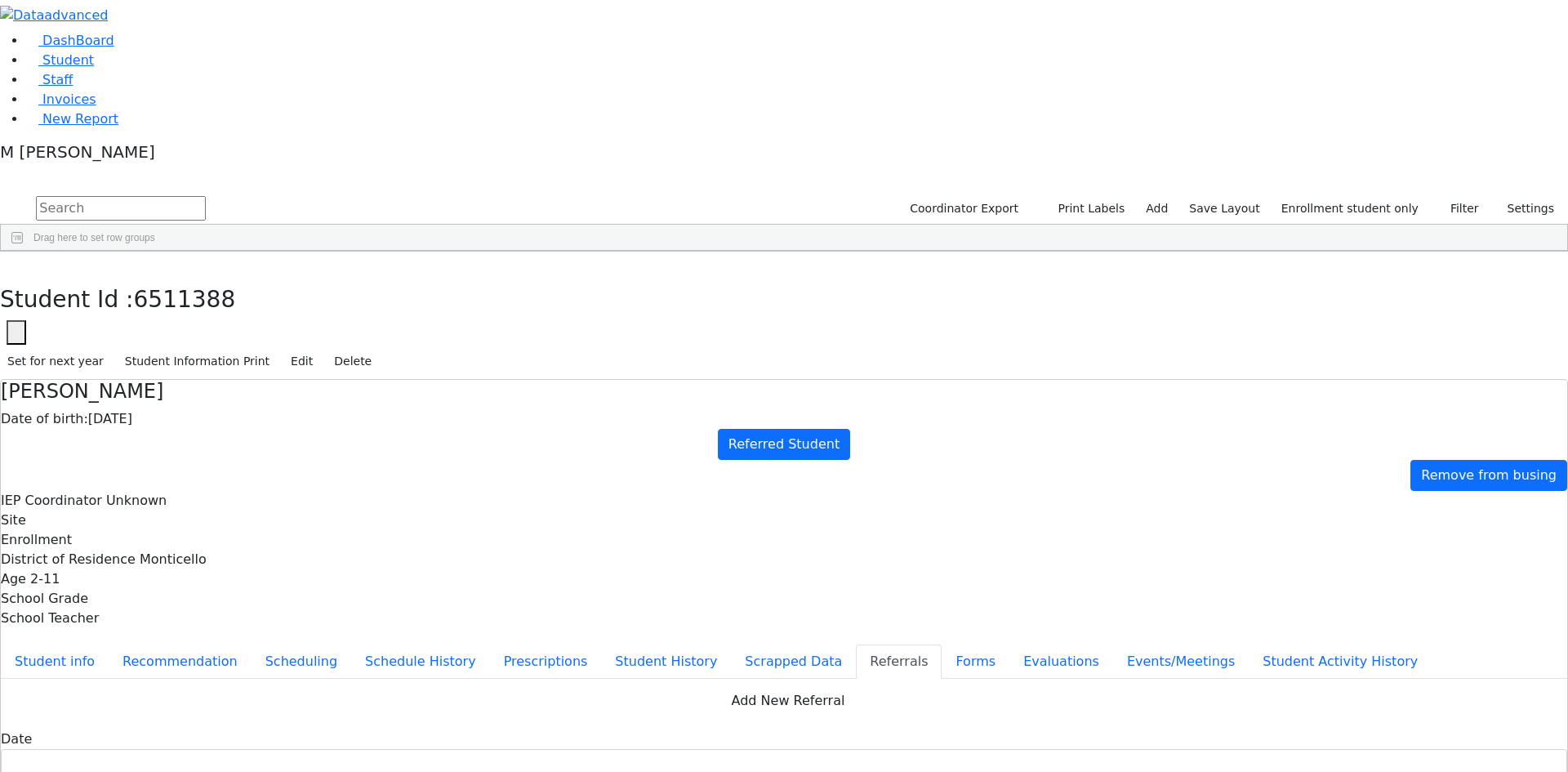
drag, startPoint x: 1296, startPoint y: 485, endPoint x: 1318, endPoint y: 468, distance: 27.8
click at [1296, 487] on button "Apply" at bounding box center [1294, 498] width 42 height 23
type input "[DATE]"
